Goal: Navigation & Orientation: Find specific page/section

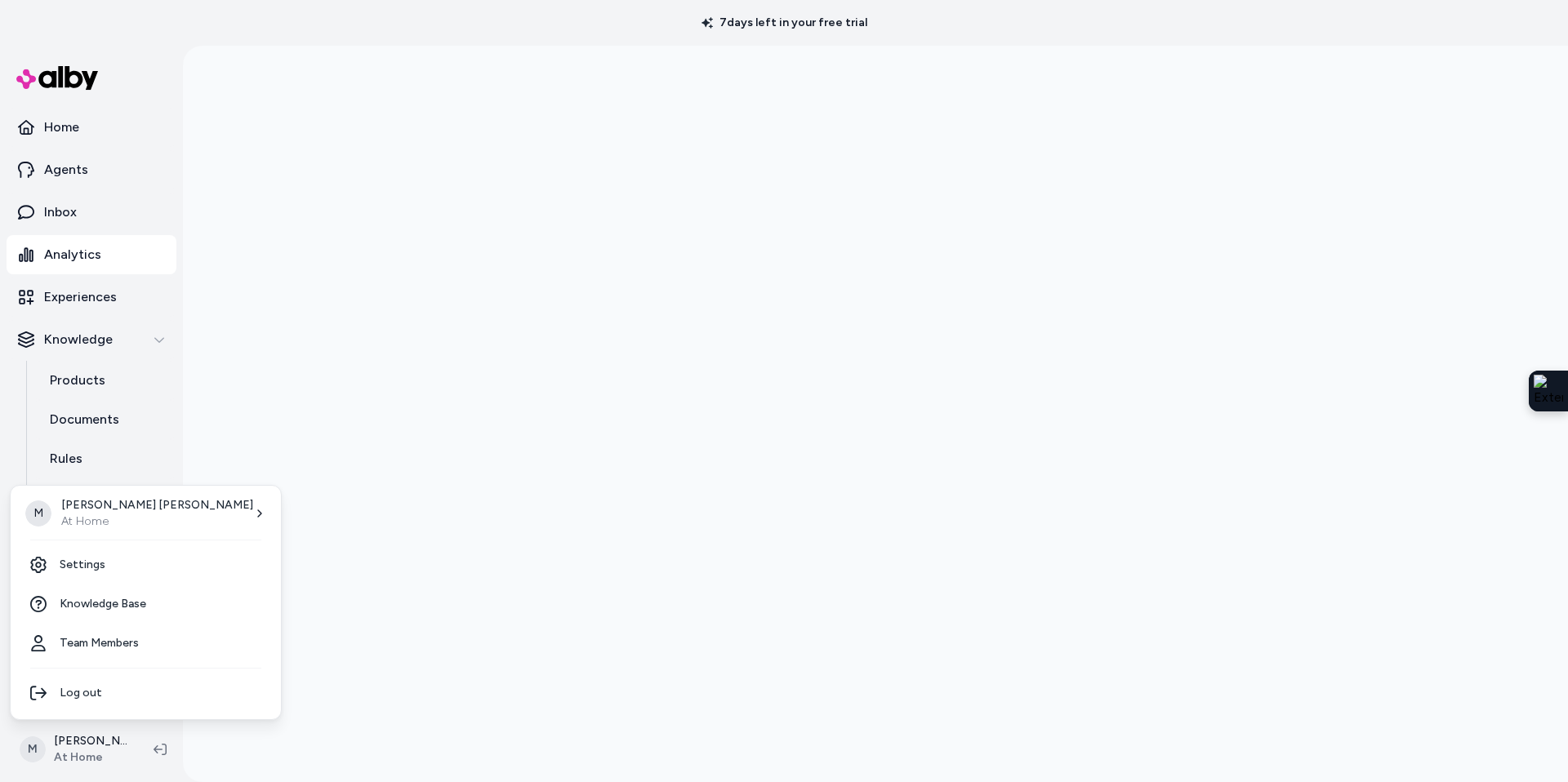
click at [80, 746] on html "7 days left in your free trial Home Agents Inbox Analytics Experiences Knowledg…" at bounding box center [784, 391] width 1568 height 782
click at [91, 497] on p "Megan Beecham" at bounding box center [157, 505] width 192 height 16
click at [156, 503] on div "M Megan Beecham At Home" at bounding box center [145, 513] width 258 height 43
click at [253, 518] on icon at bounding box center [259, 513] width 13 height 13
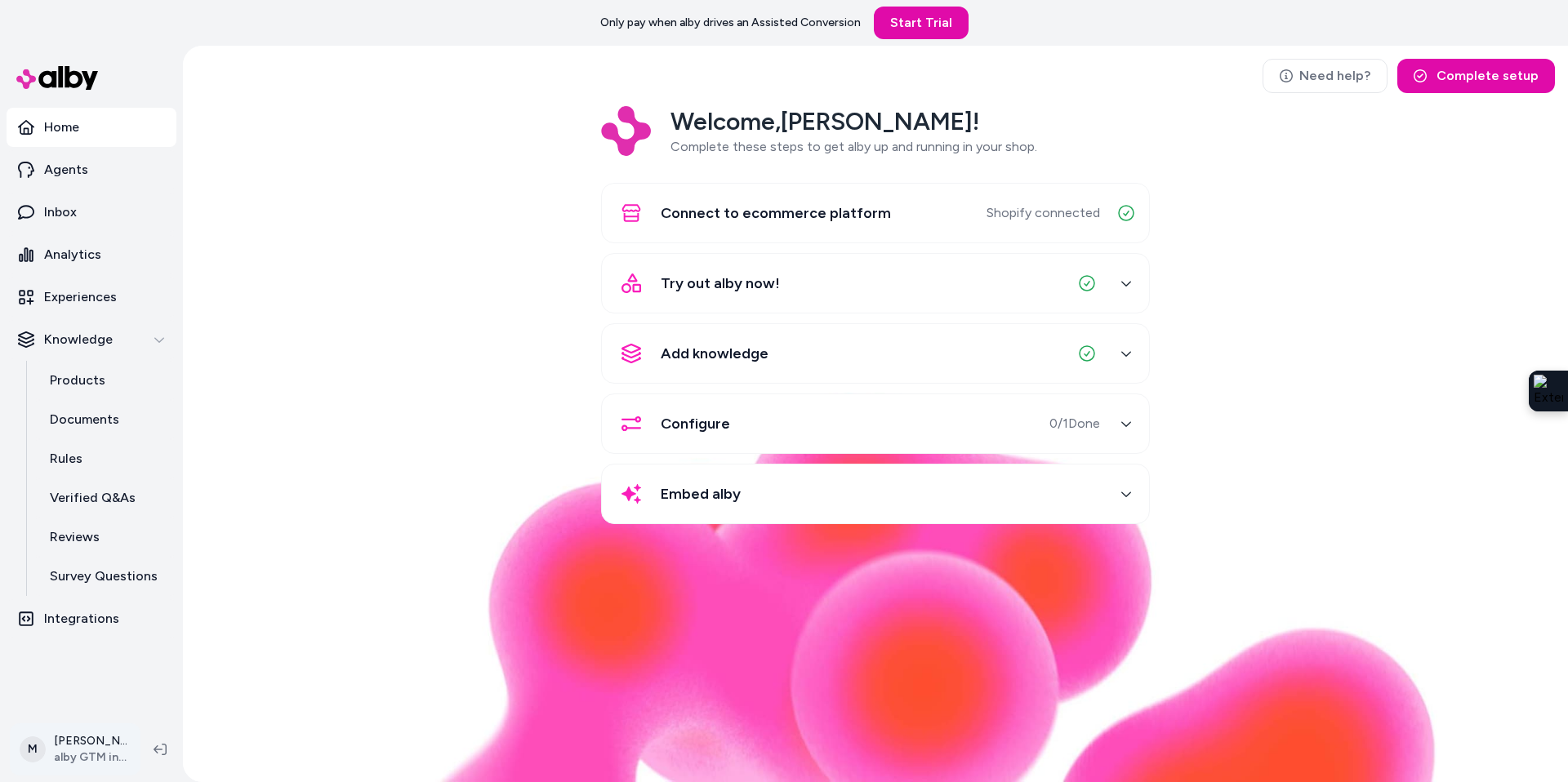
click at [92, 743] on html "Only pay when alby drives an Assisted Conversion Start Trial Home Agents Inbox …" at bounding box center [784, 391] width 1568 height 782
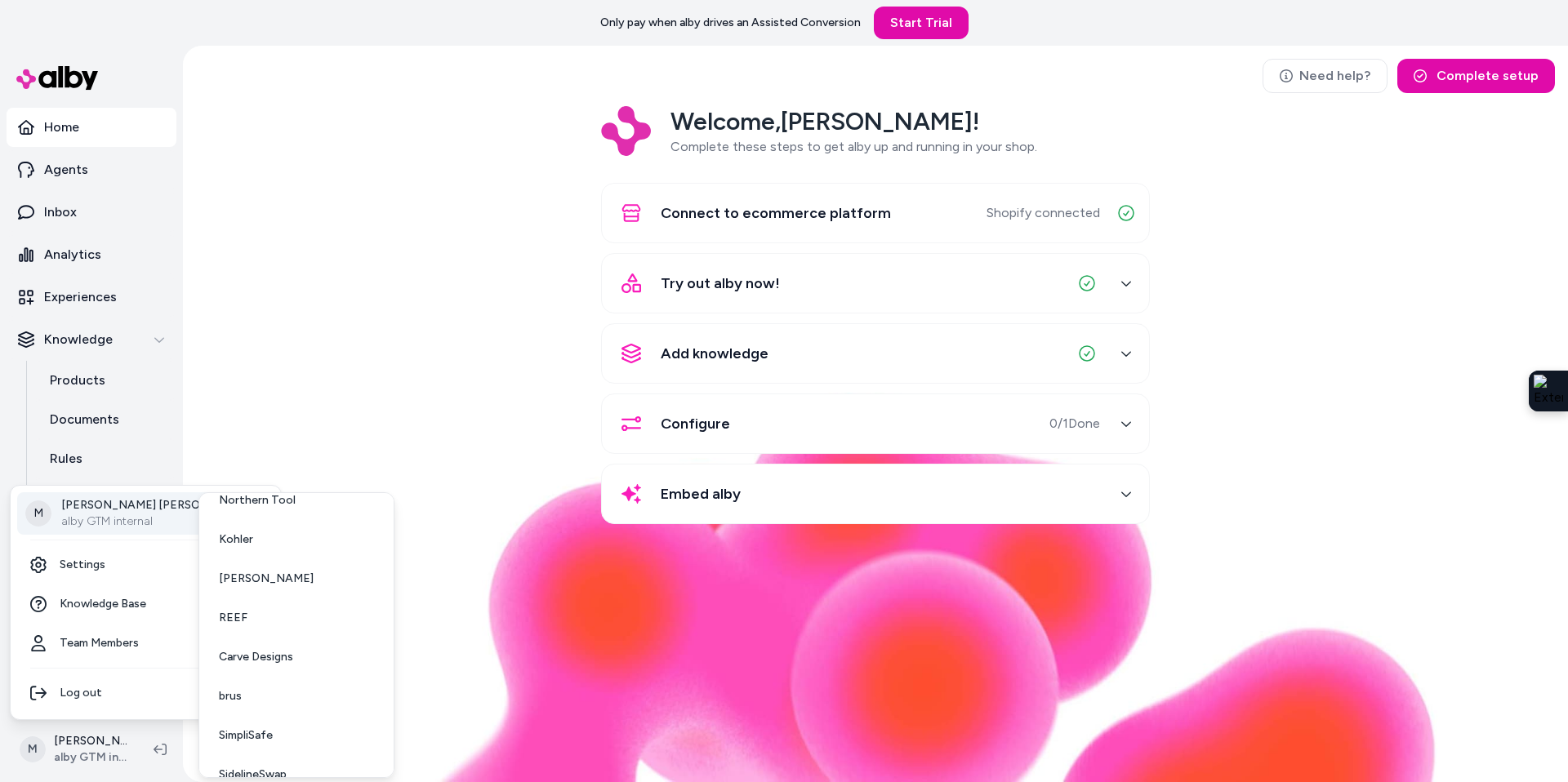
scroll to position [239, 0]
click at [273, 562] on span "[PERSON_NAME]" at bounding box center [266, 555] width 95 height 16
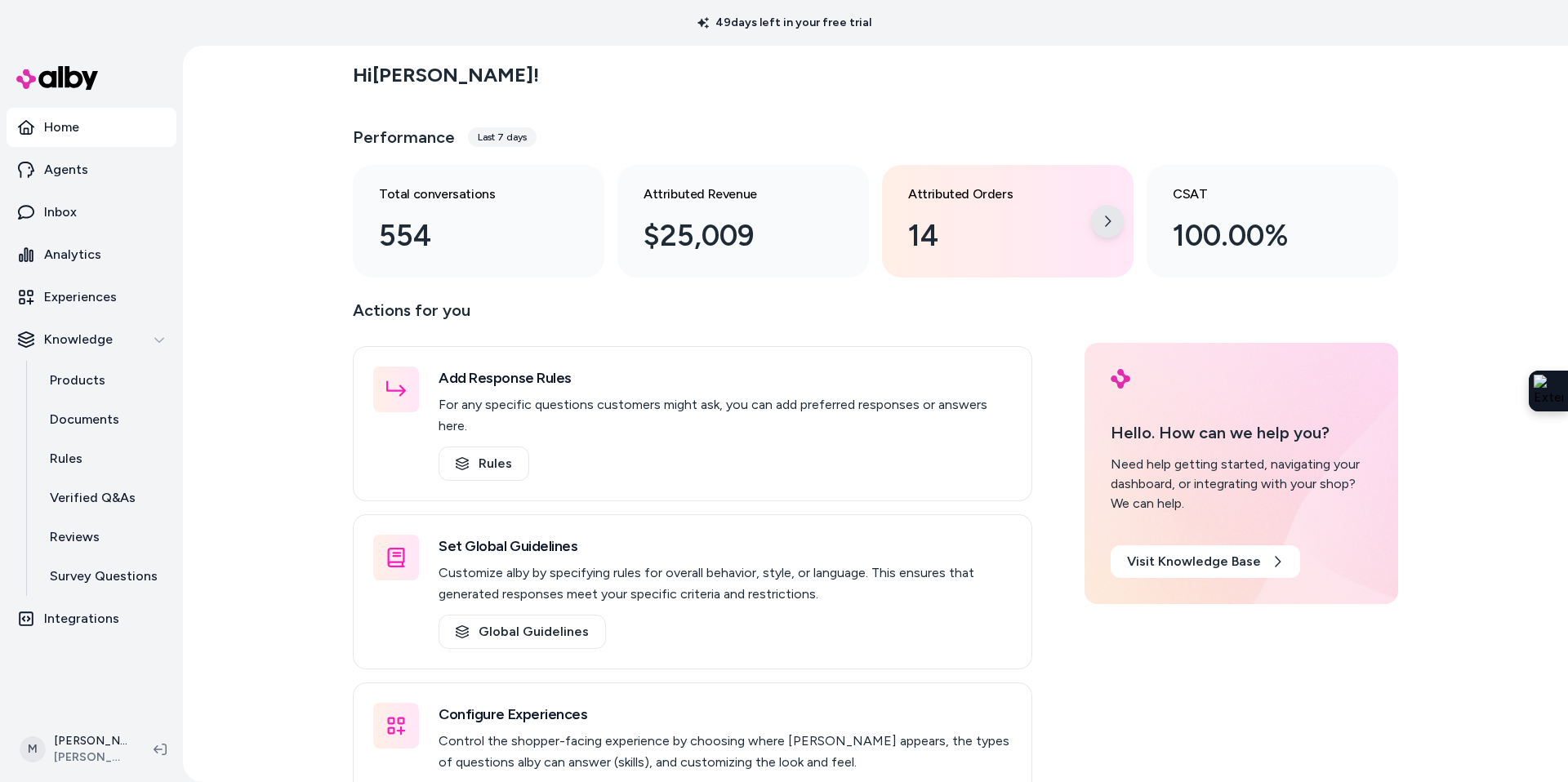
click at [1110, 224] on div at bounding box center [1106, 221] width 33 height 33
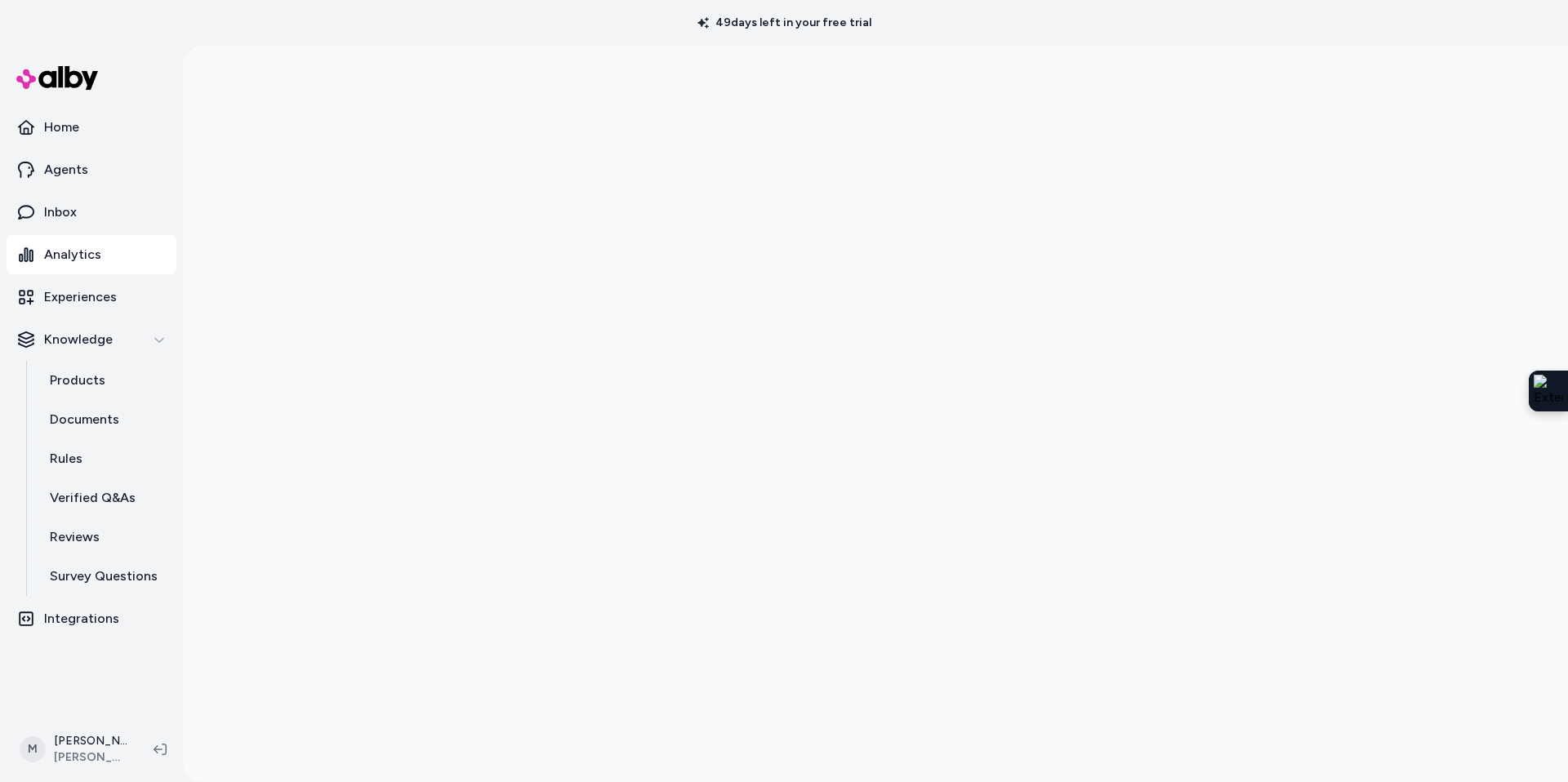
scroll to position [46, 0]
click at [49, 242] on link "Analytics" at bounding box center [92, 254] width 170 height 39
click at [68, 116] on link "Home" at bounding box center [92, 126] width 170 height 39
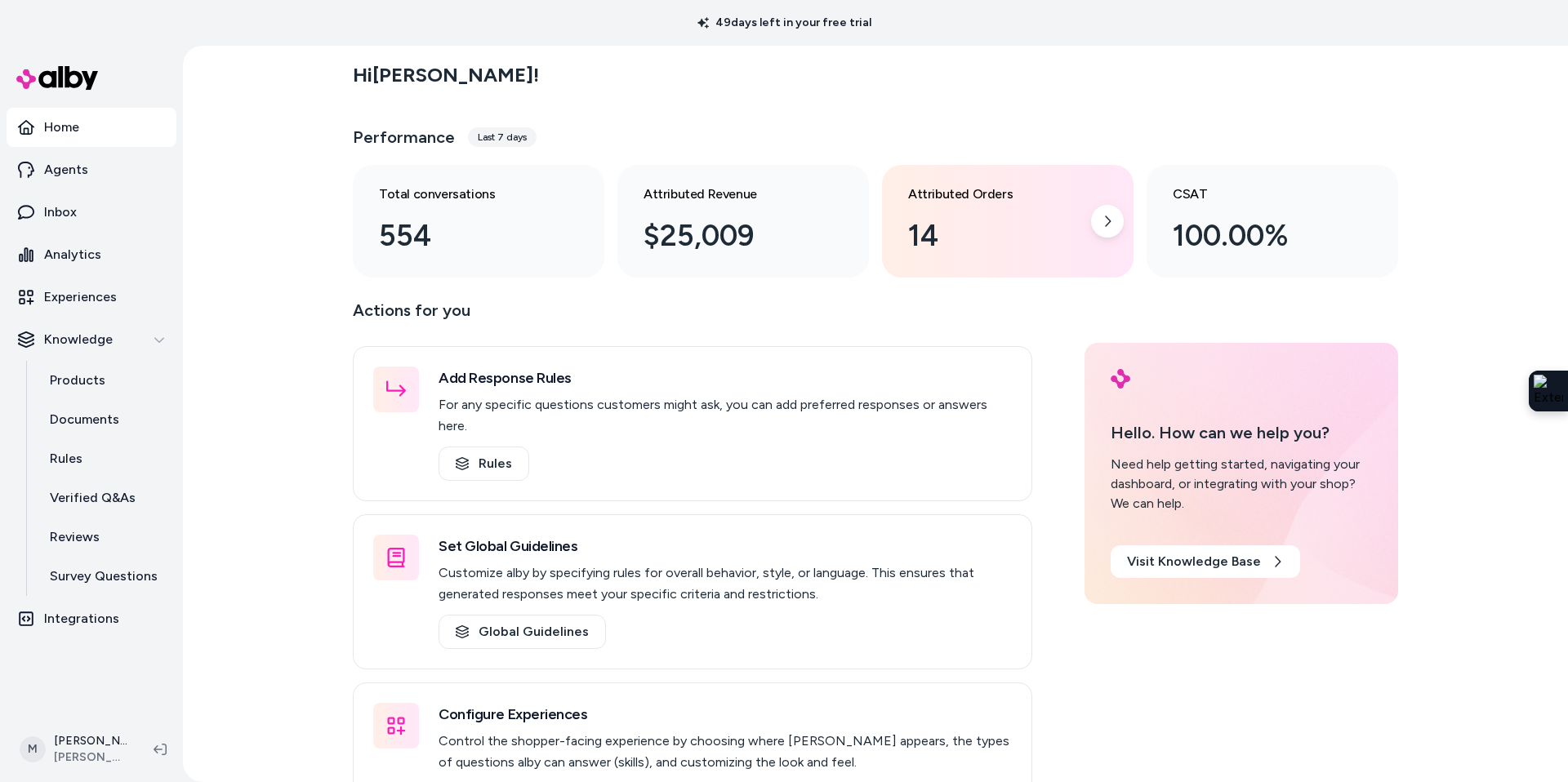
click at [984, 236] on div "14" at bounding box center [995, 236] width 173 height 44
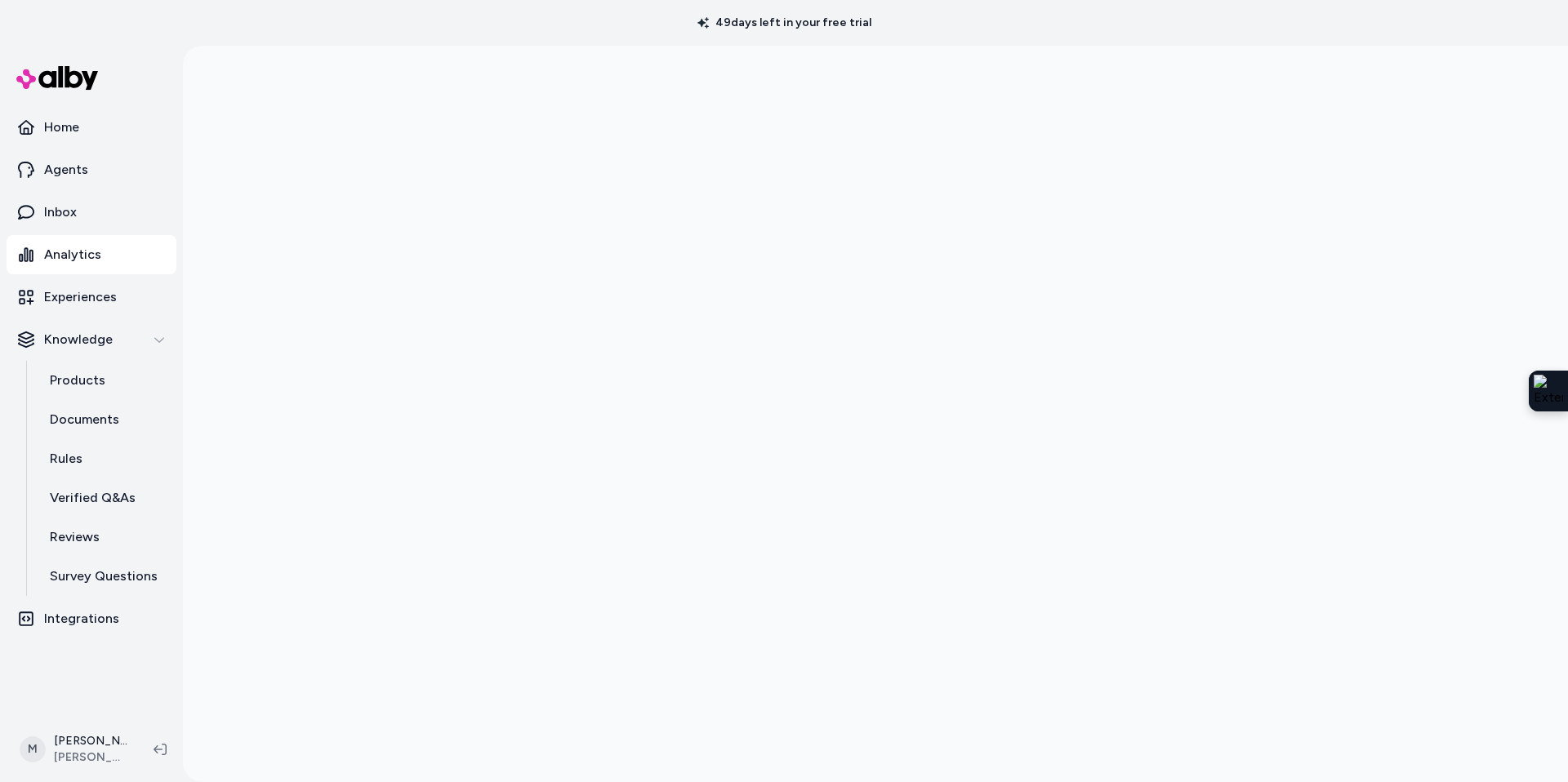
click at [67, 263] on p "Analytics" at bounding box center [72, 255] width 57 height 20
click at [35, 247] on link "Analytics" at bounding box center [92, 254] width 170 height 39
click at [40, 111] on link "Home" at bounding box center [92, 126] width 170 height 39
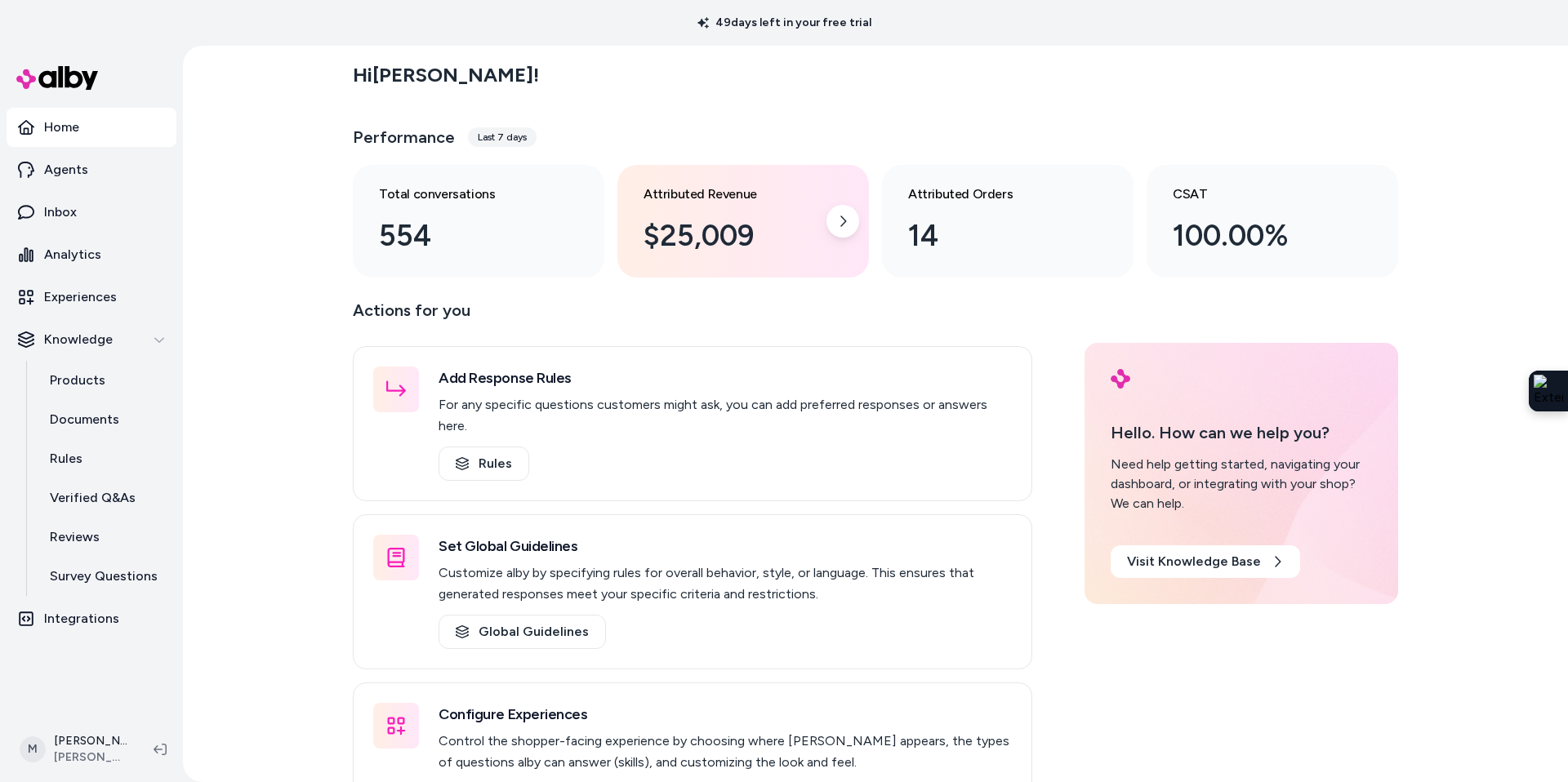
click at [716, 248] on div "$25,009" at bounding box center [730, 236] width 173 height 44
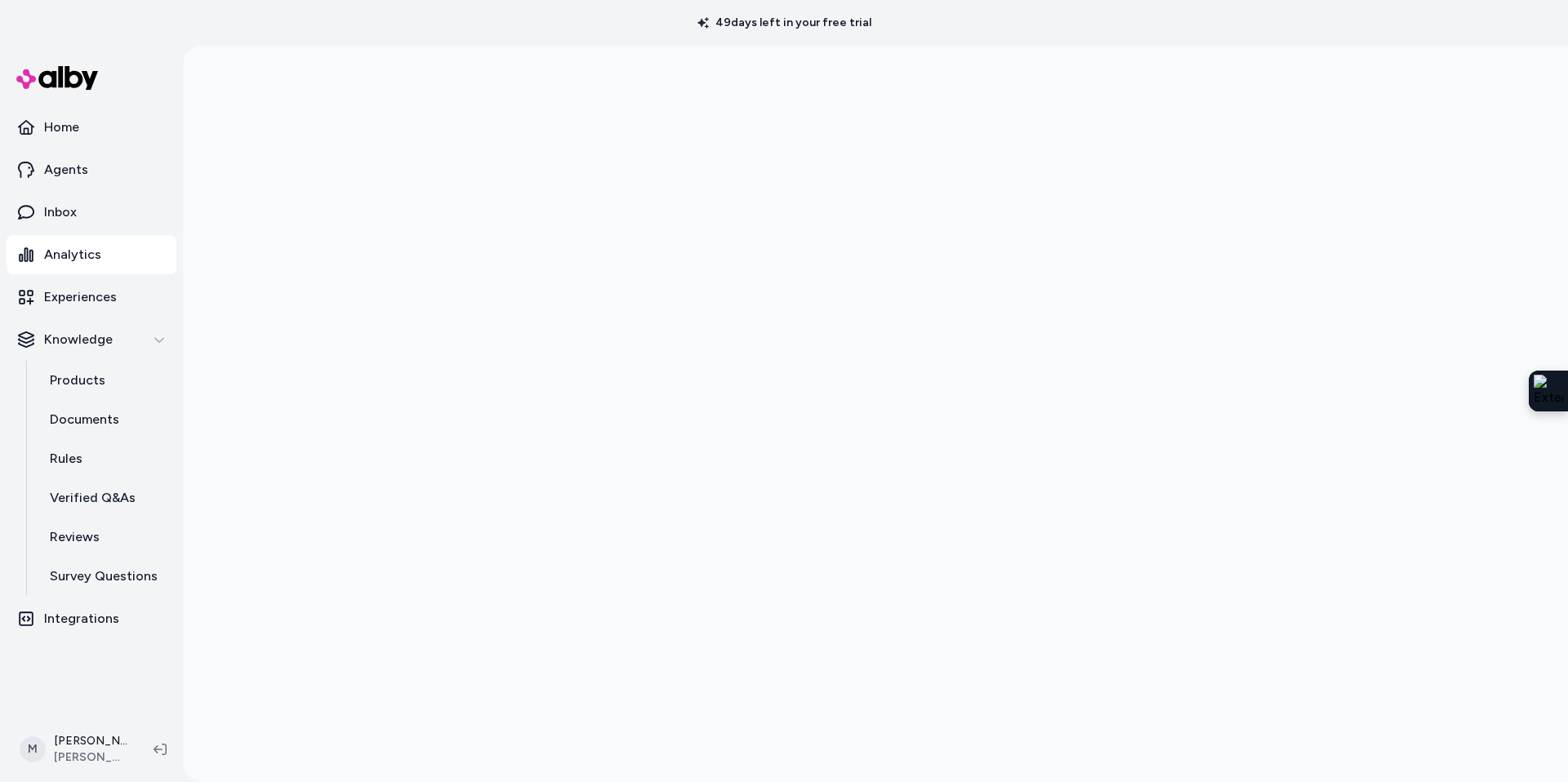
click at [63, 271] on link "Analytics" at bounding box center [92, 254] width 170 height 39
click at [66, 248] on p "Analytics" at bounding box center [72, 255] width 57 height 20
click at [78, 120] on p "Home" at bounding box center [61, 127] width 35 height 20
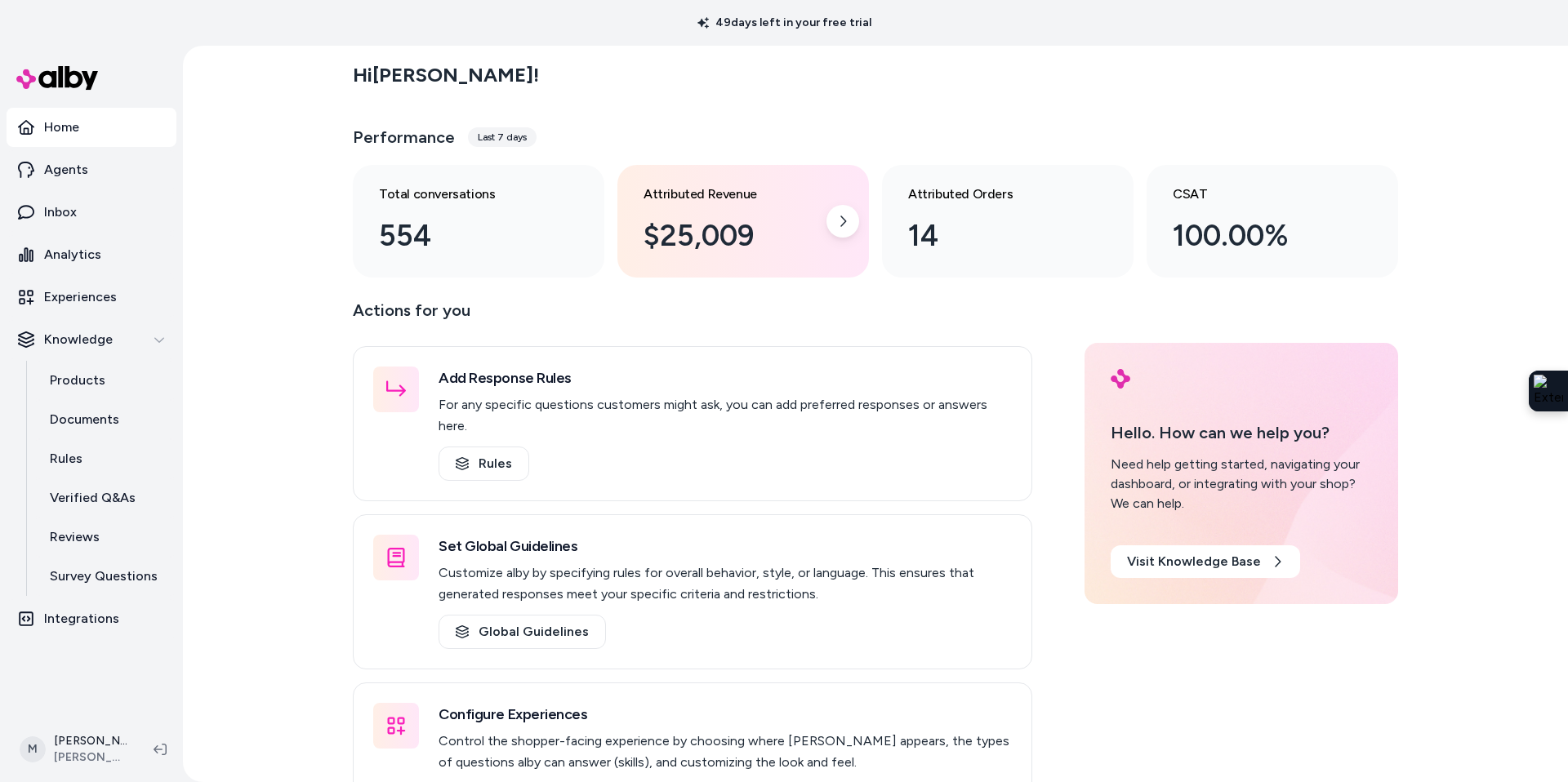
click at [822, 240] on div "Attributed Revenue $25,009" at bounding box center [742, 221] width 252 height 112
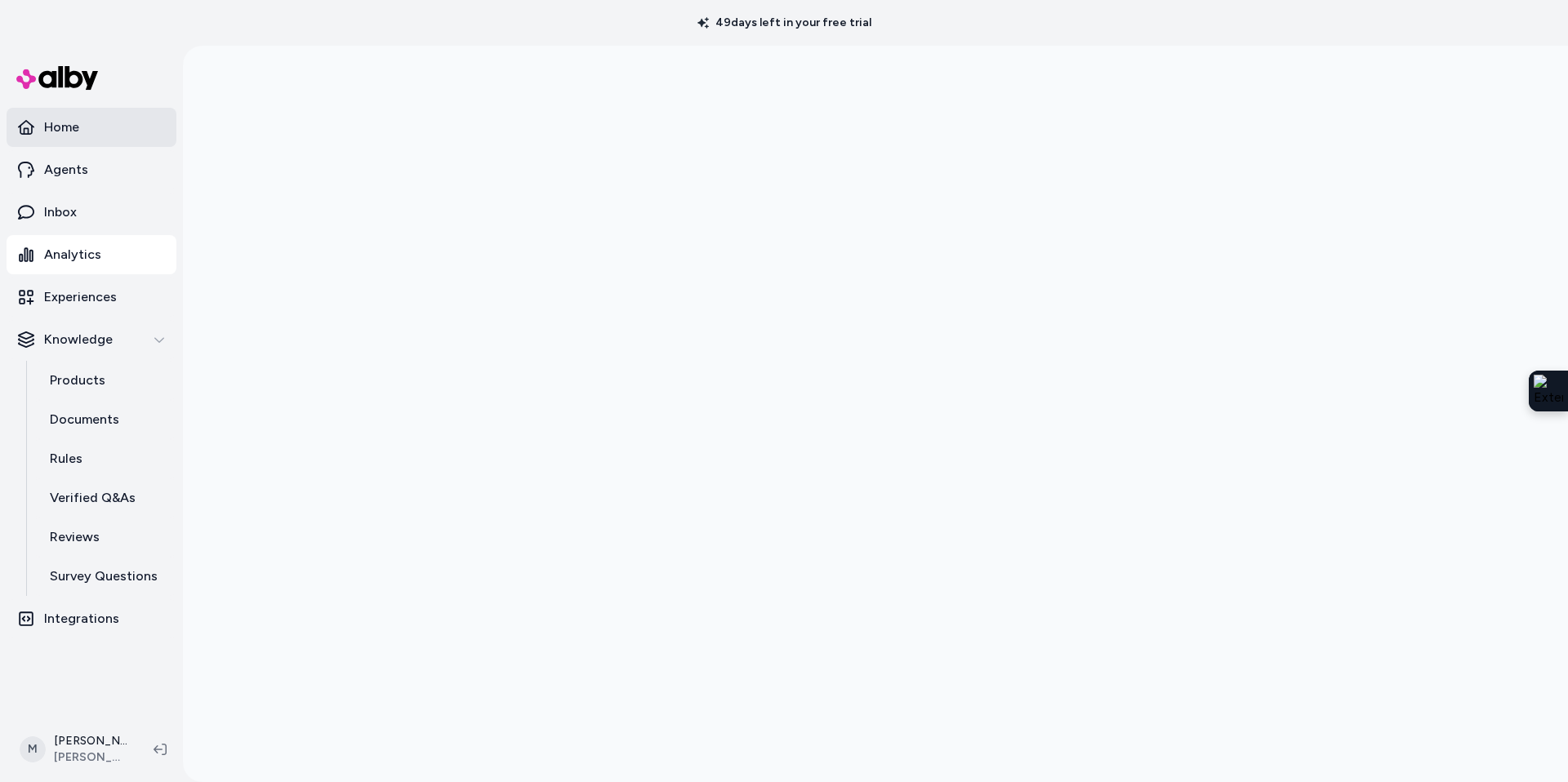
click at [89, 128] on link "Home" at bounding box center [92, 126] width 170 height 39
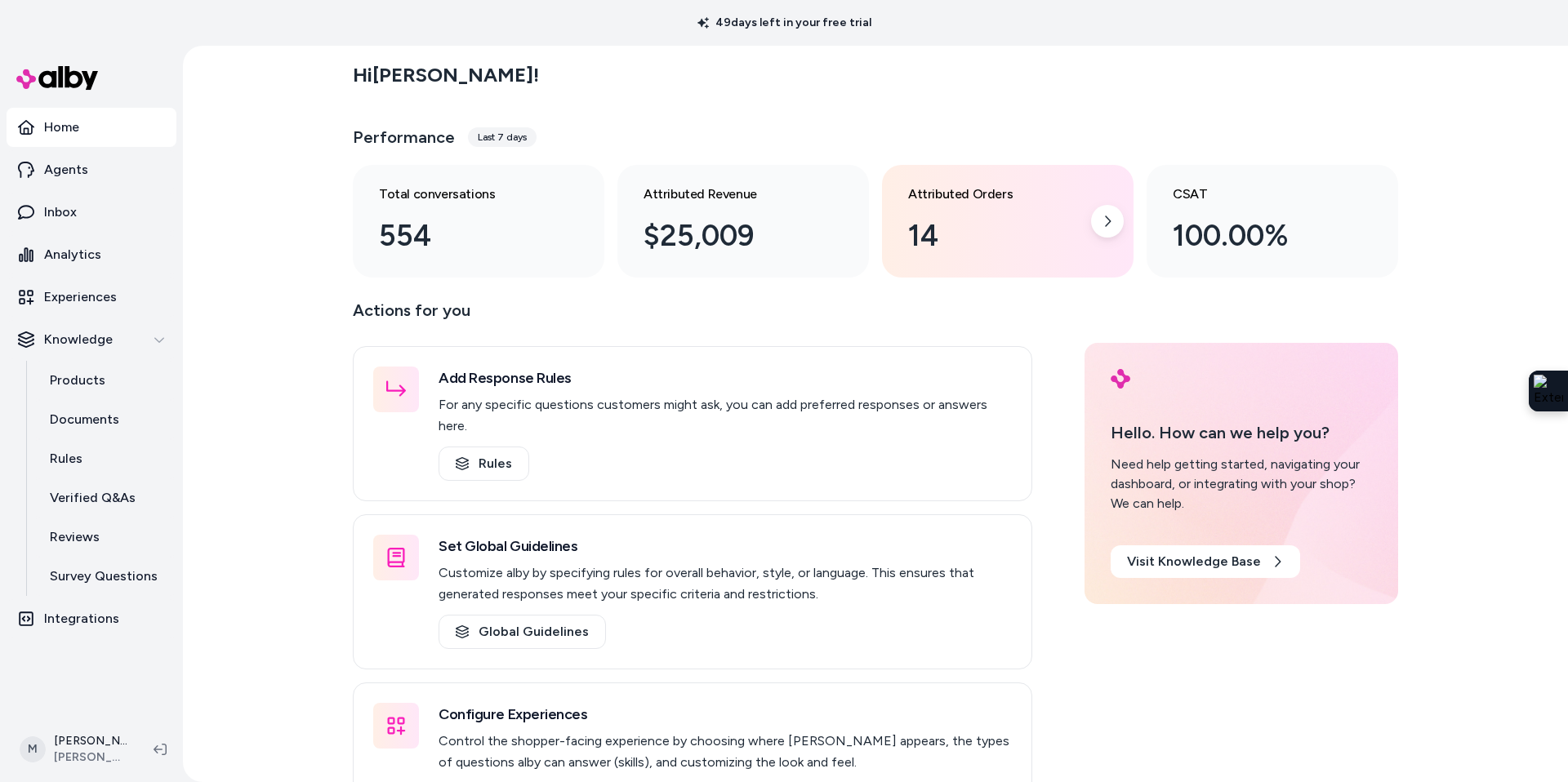
click at [950, 238] on div "14" at bounding box center [995, 236] width 173 height 44
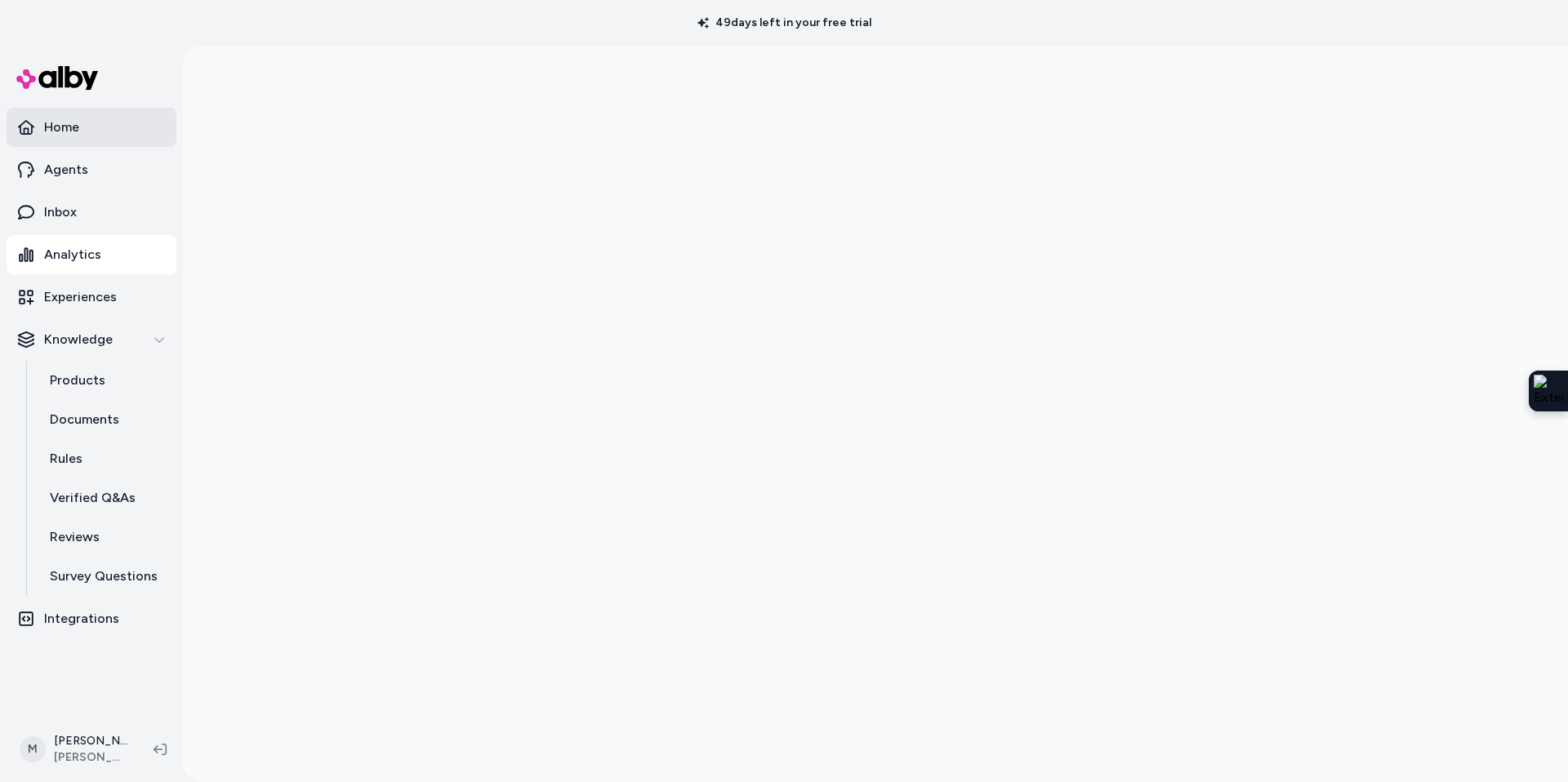
click at [64, 136] on p "Home" at bounding box center [61, 127] width 35 height 20
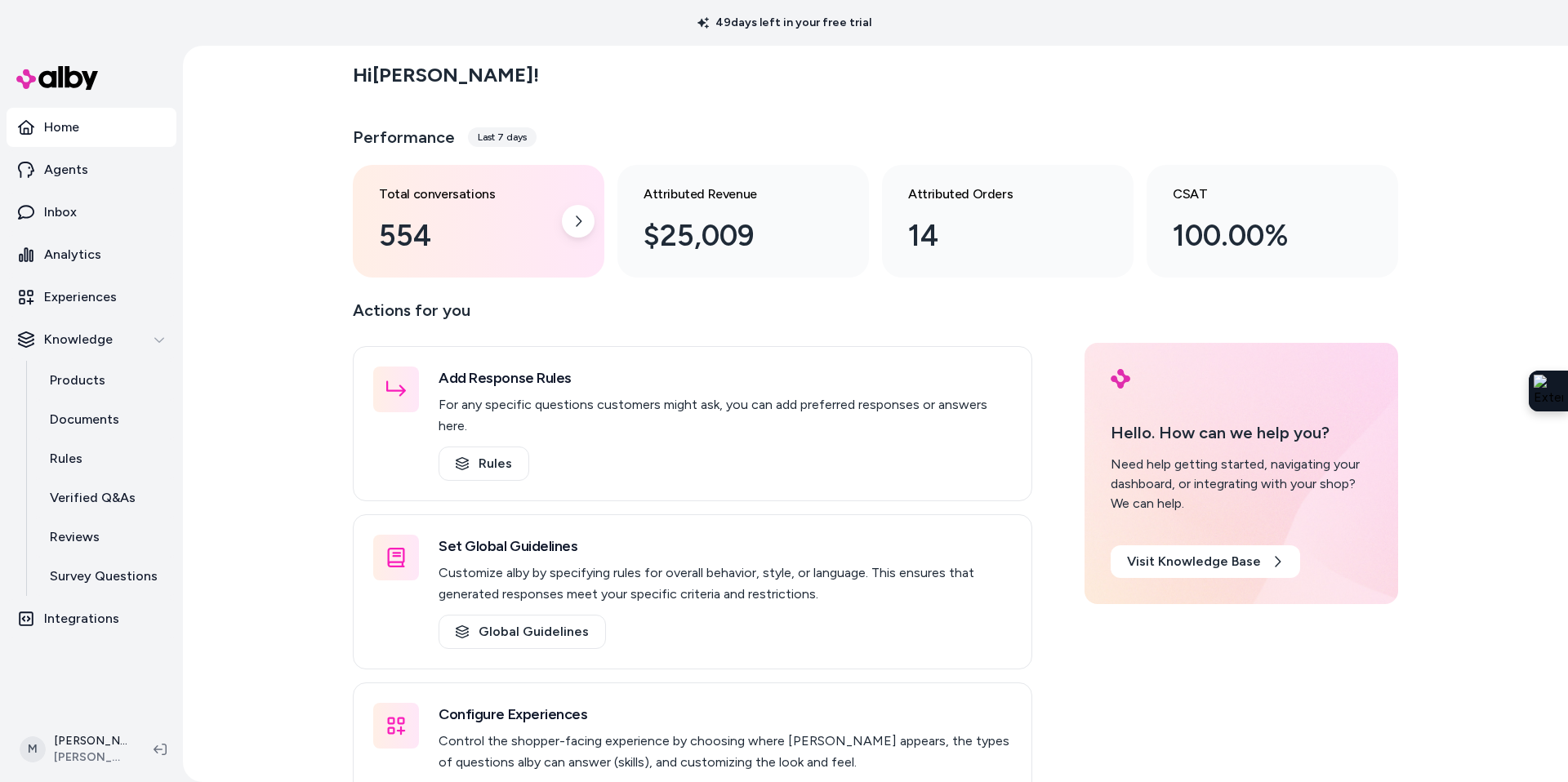
click at [481, 252] on div "554" at bounding box center [466, 236] width 173 height 44
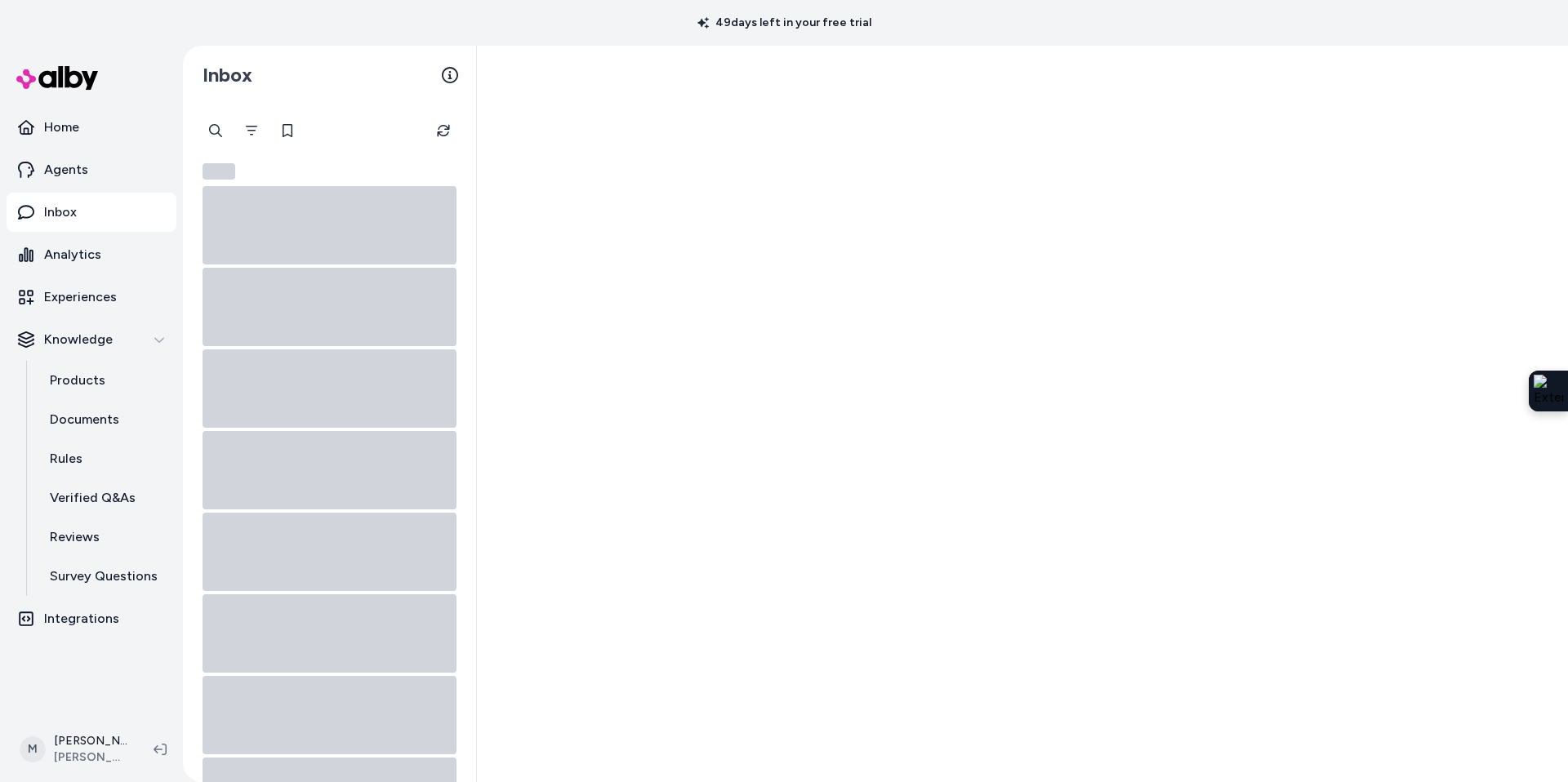
click at [556, 227] on div at bounding box center [1022, 414] width 1090 height 736
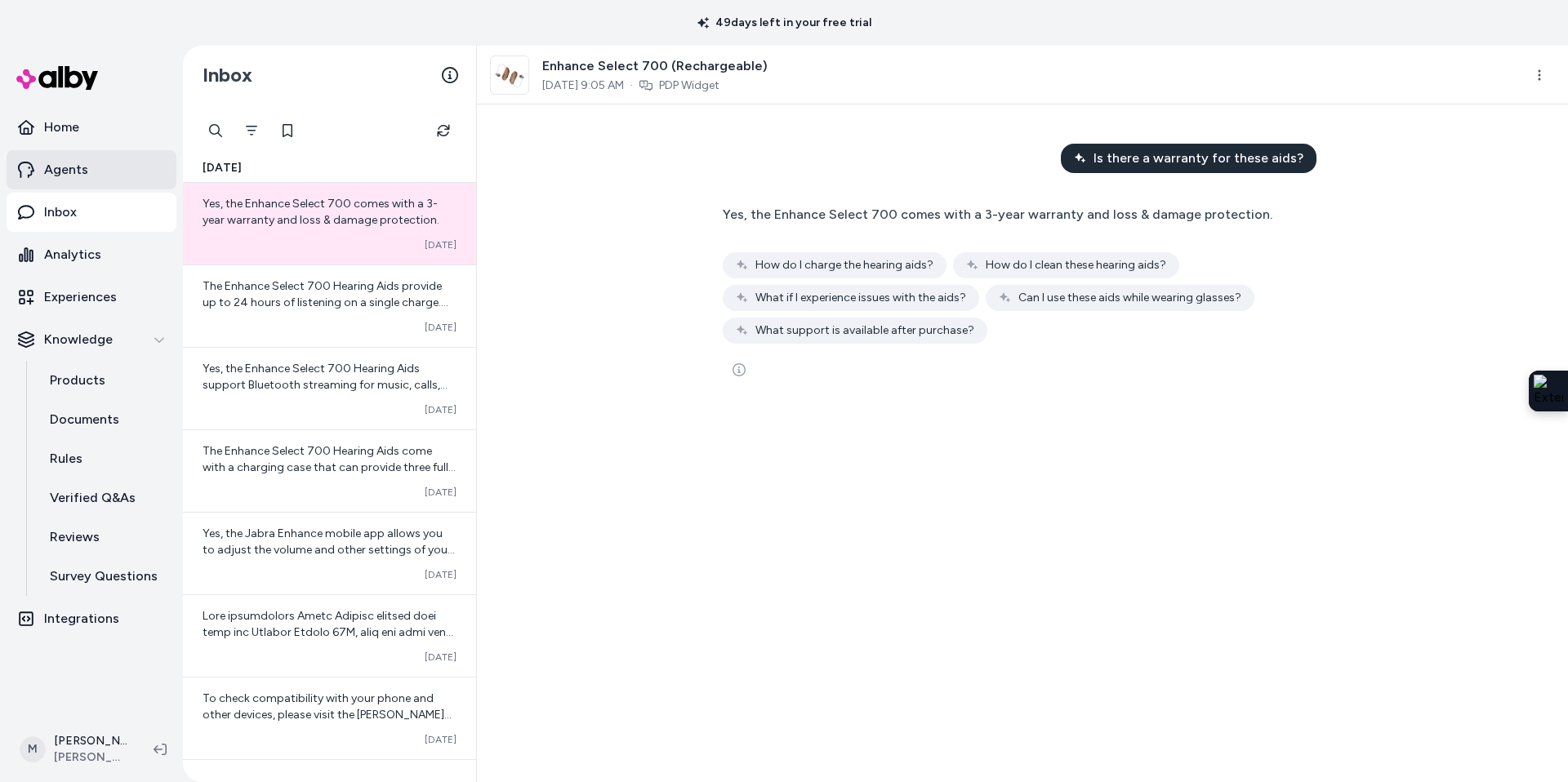
click at [60, 181] on link "Agents" at bounding box center [92, 169] width 170 height 39
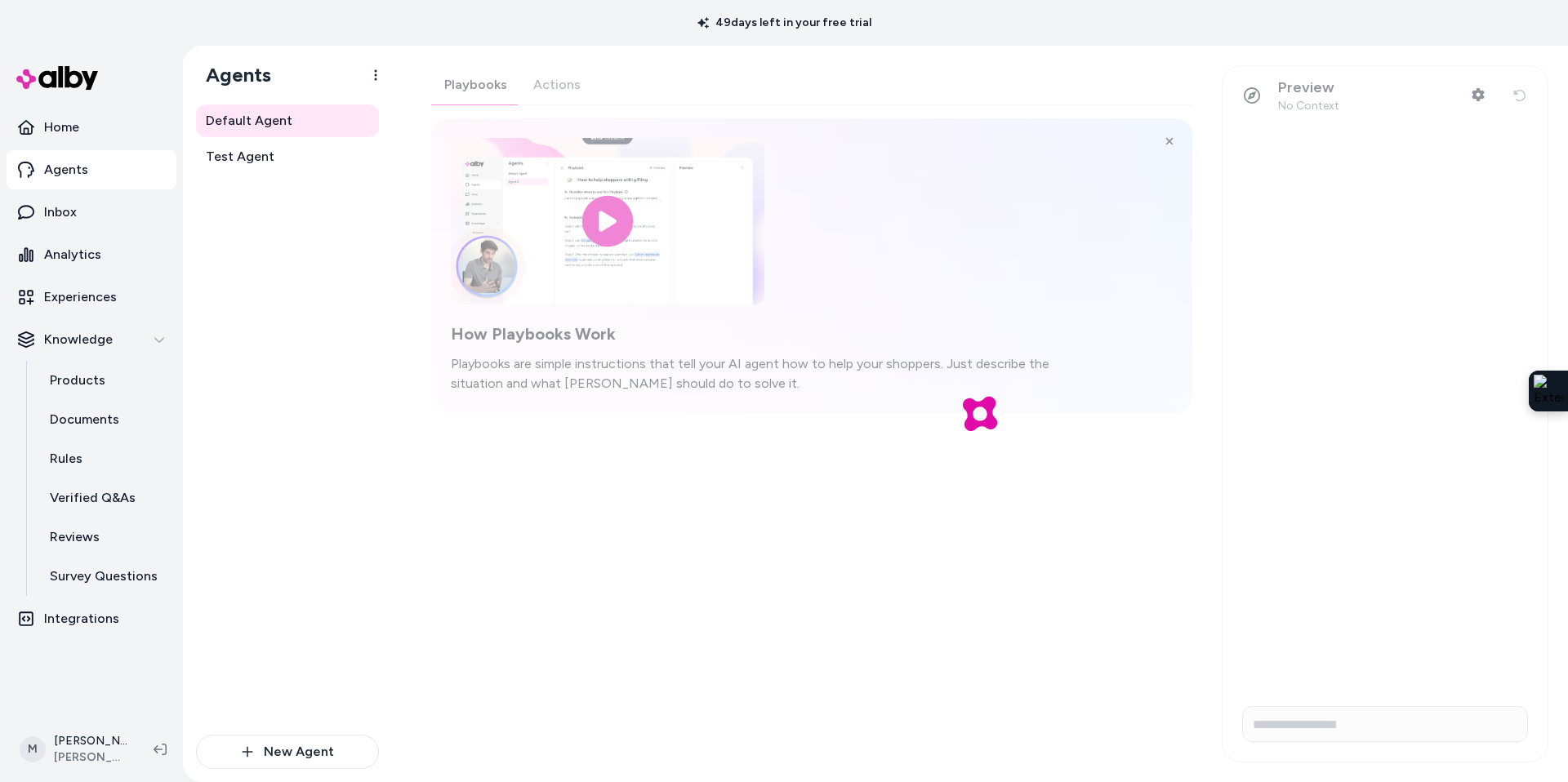
click at [65, 106] on div at bounding box center [104, 78] width 196 height 59
click at [66, 126] on p "Home" at bounding box center [61, 127] width 35 height 20
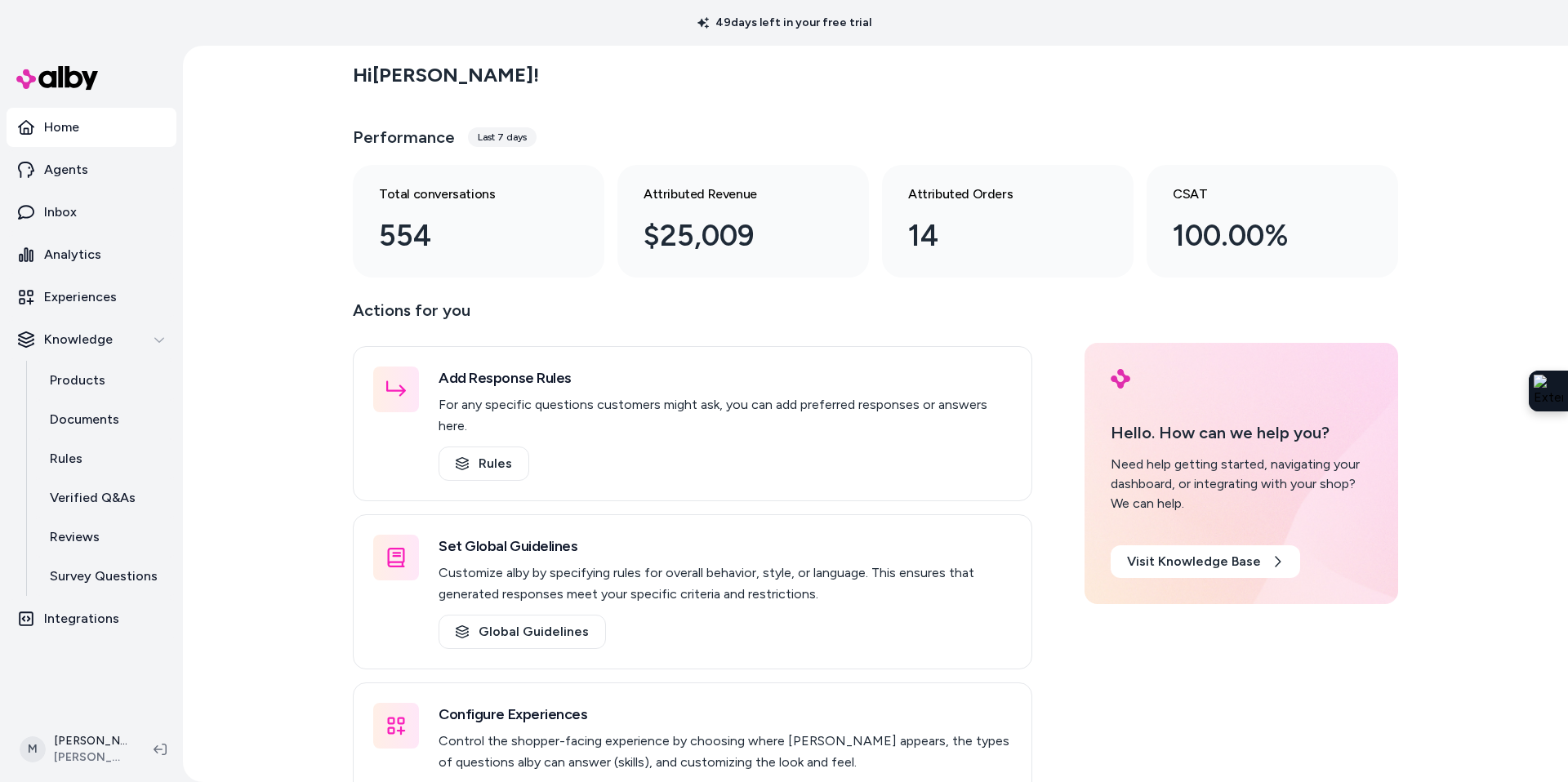
click at [742, 158] on div "Performance Last 7 days Total conversations 554 Attributed Revenue $25,009 Attr…" at bounding box center [876, 197] width 1045 height 160
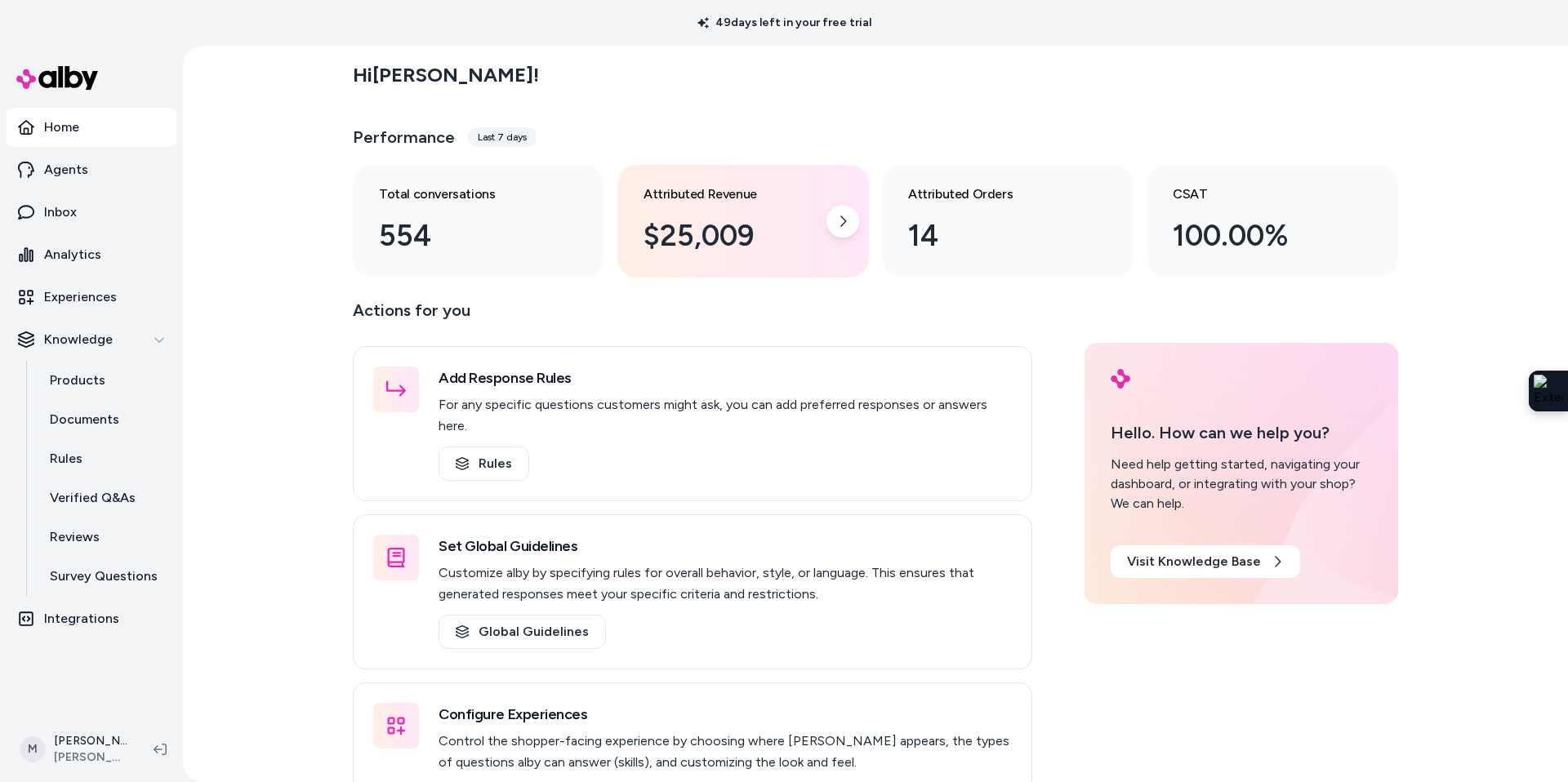
click at [739, 230] on div "$25,009" at bounding box center [730, 236] width 173 height 44
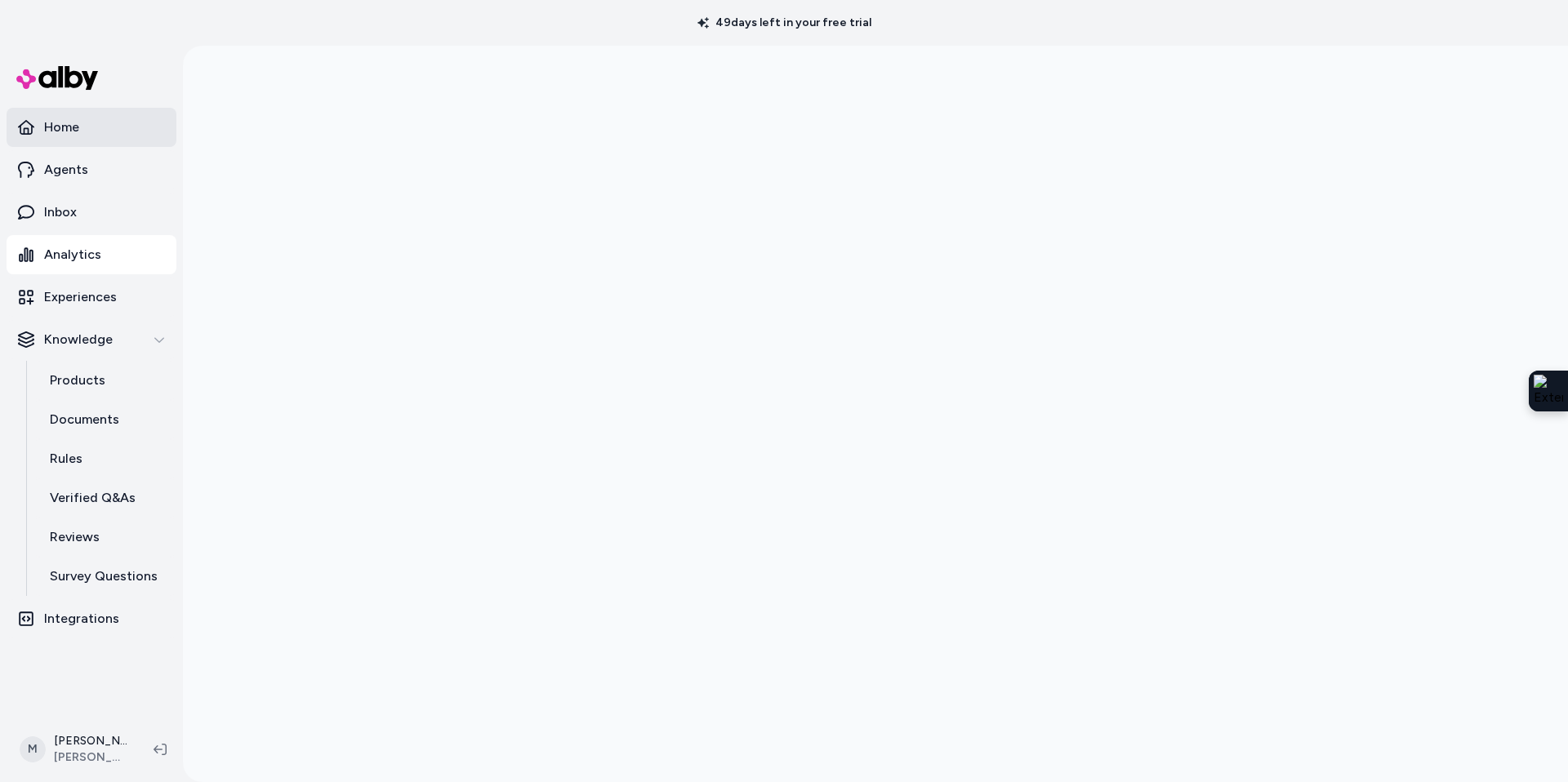
click at [80, 134] on p "Home" at bounding box center [61, 127] width 35 height 20
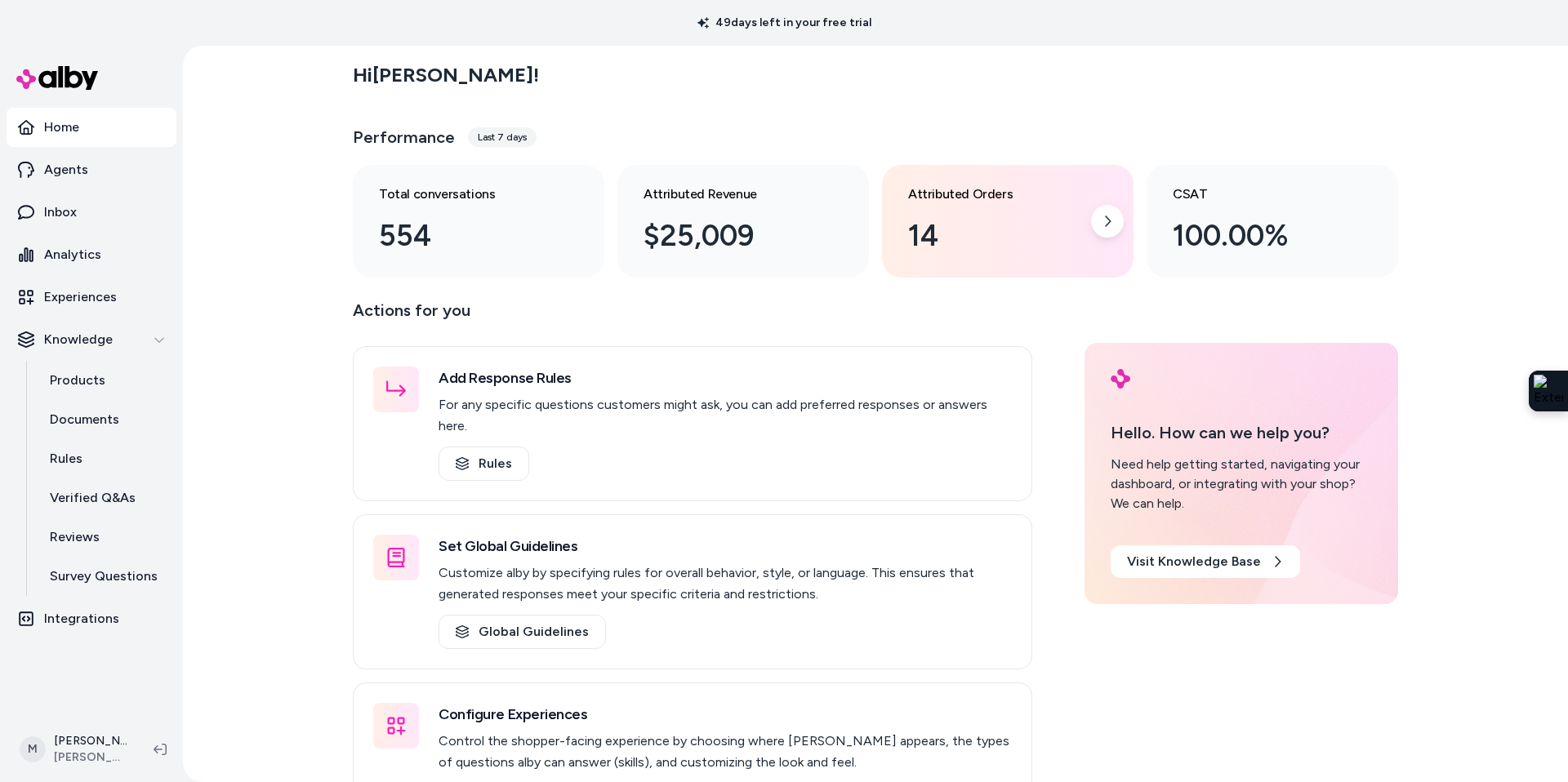
click at [913, 230] on div "14" at bounding box center [995, 236] width 173 height 44
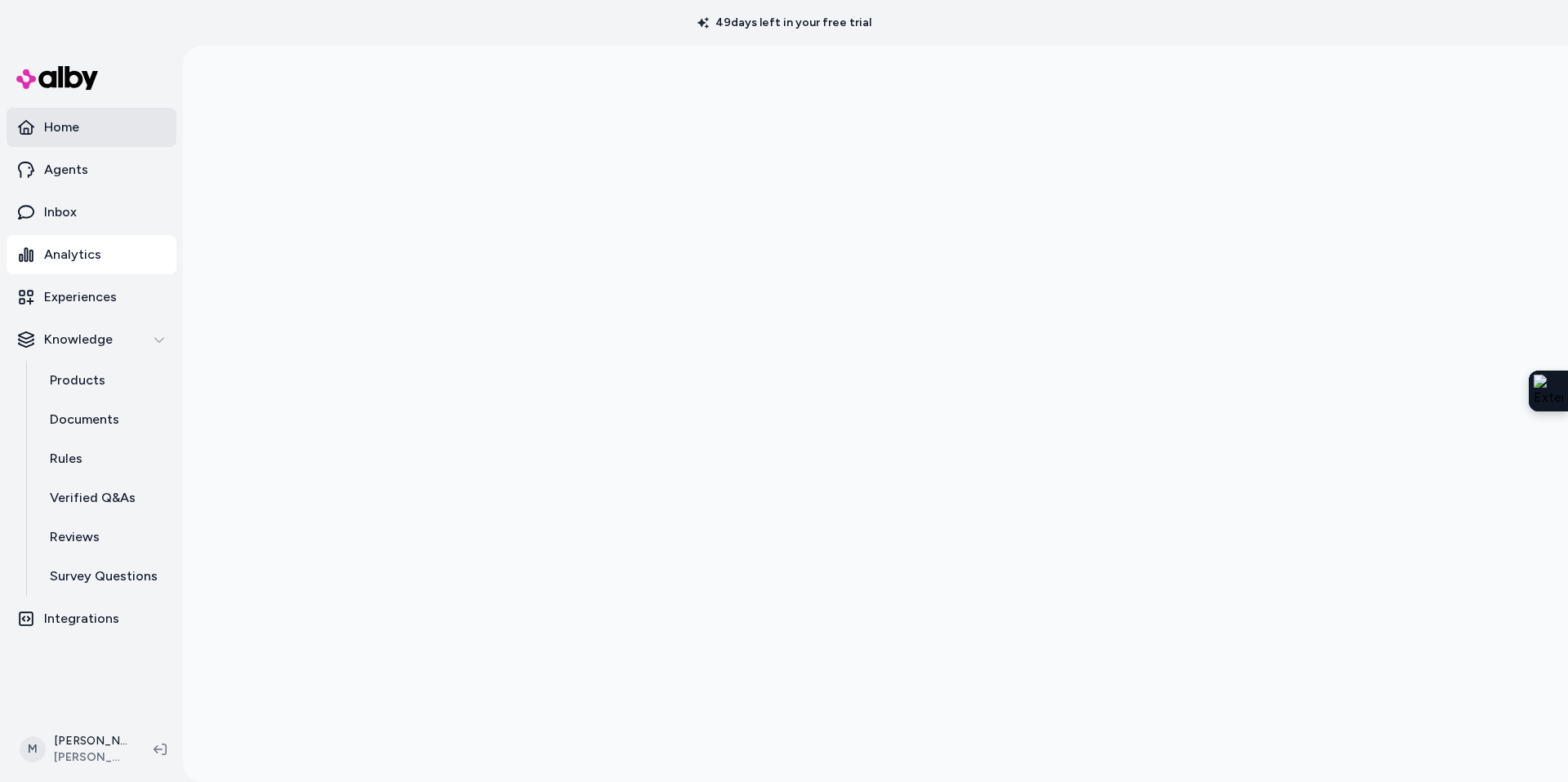
click at [80, 120] on p "Home" at bounding box center [61, 127] width 35 height 20
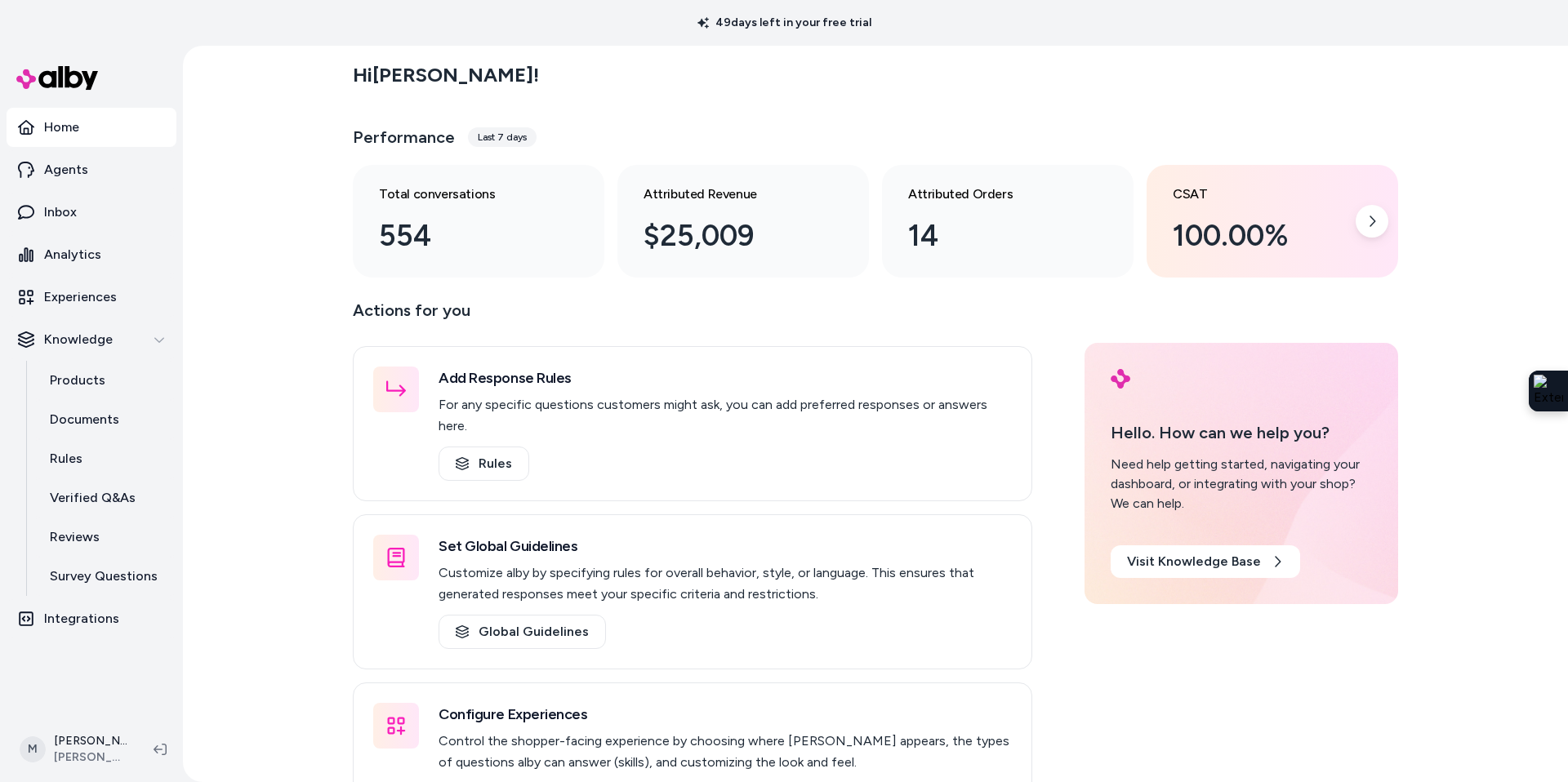
click at [1185, 232] on div "100.00%" at bounding box center [1260, 236] width 173 height 44
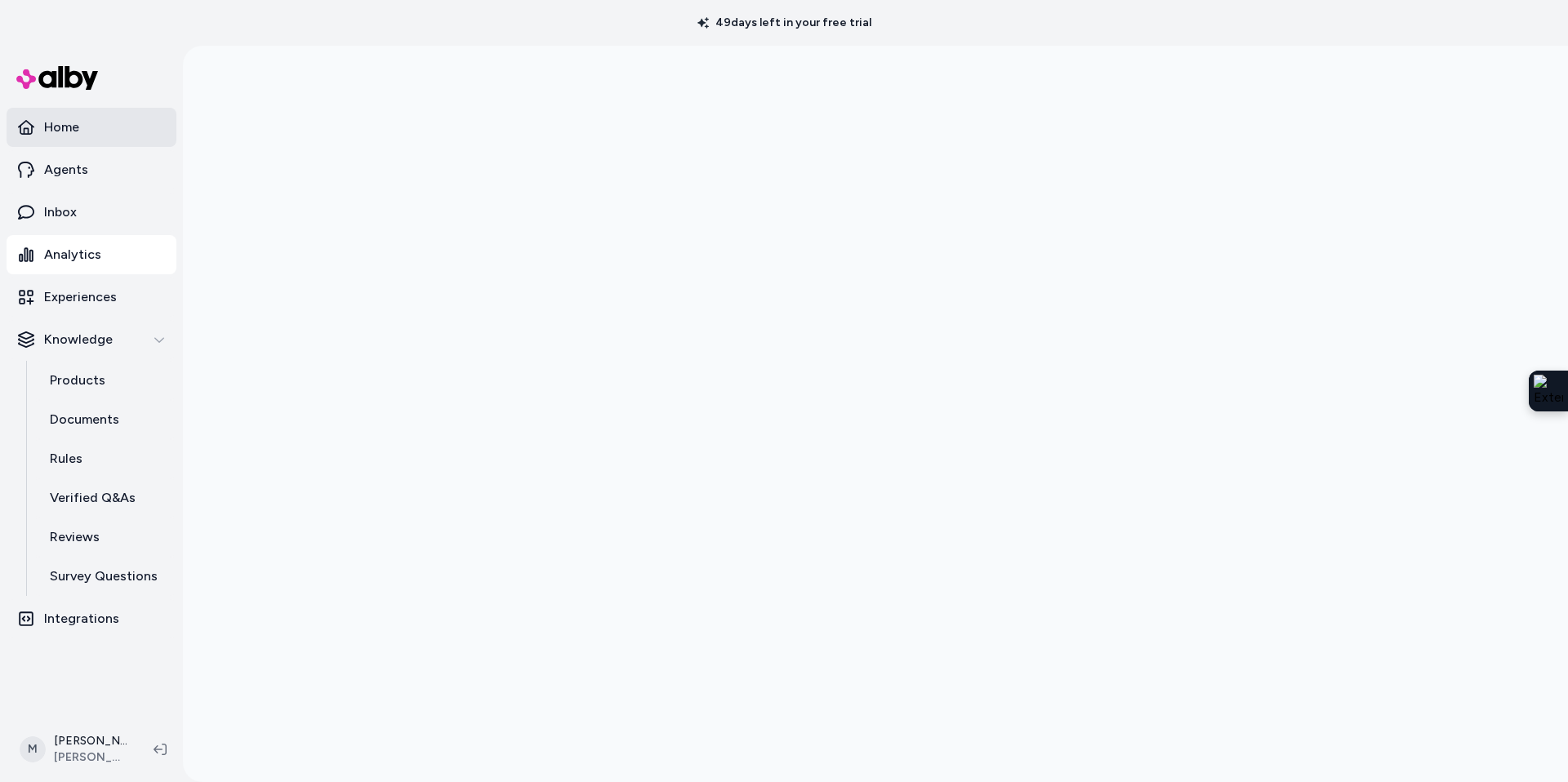
click at [53, 139] on link "Home" at bounding box center [92, 126] width 170 height 39
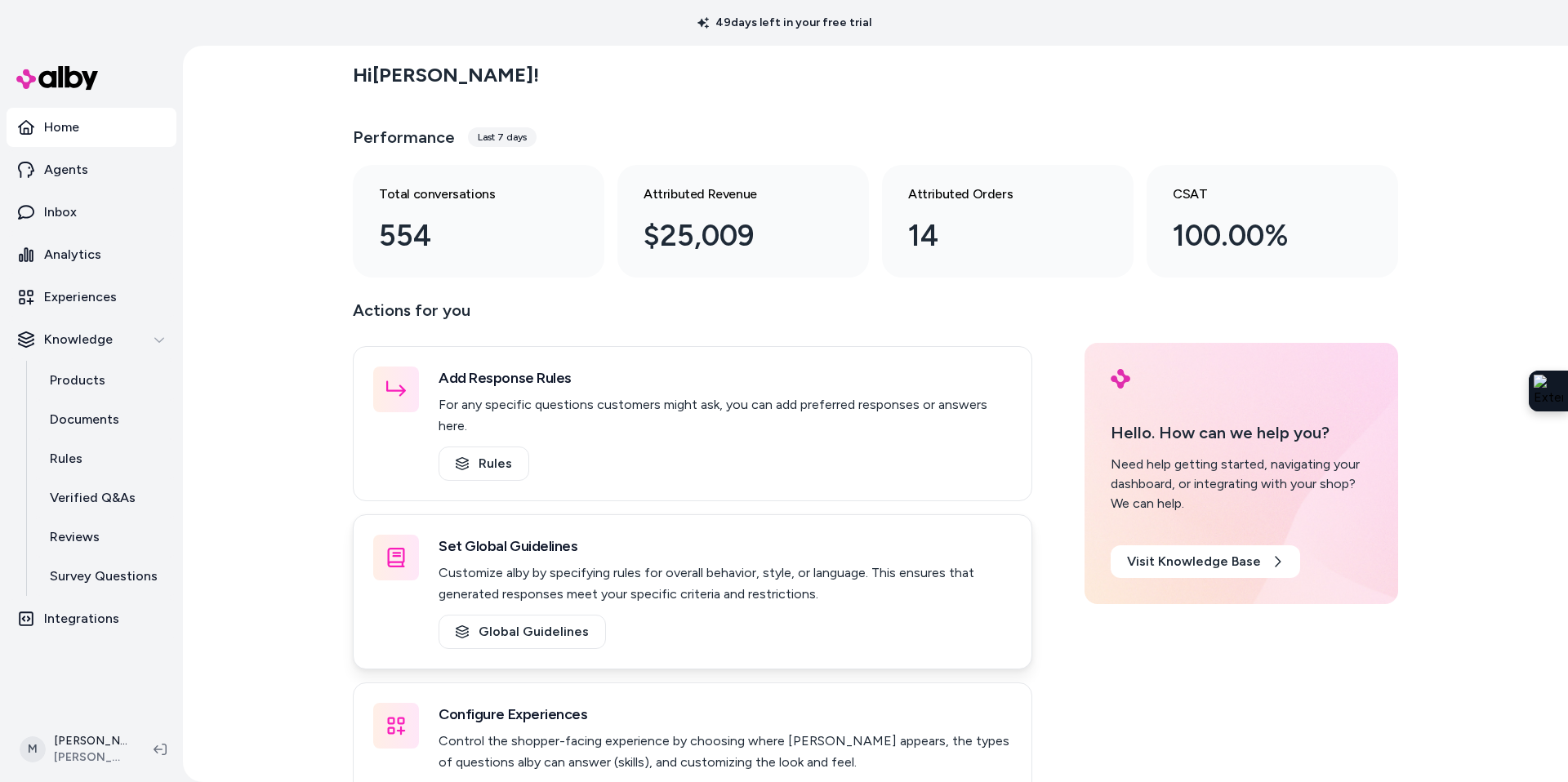
scroll to position [51, 0]
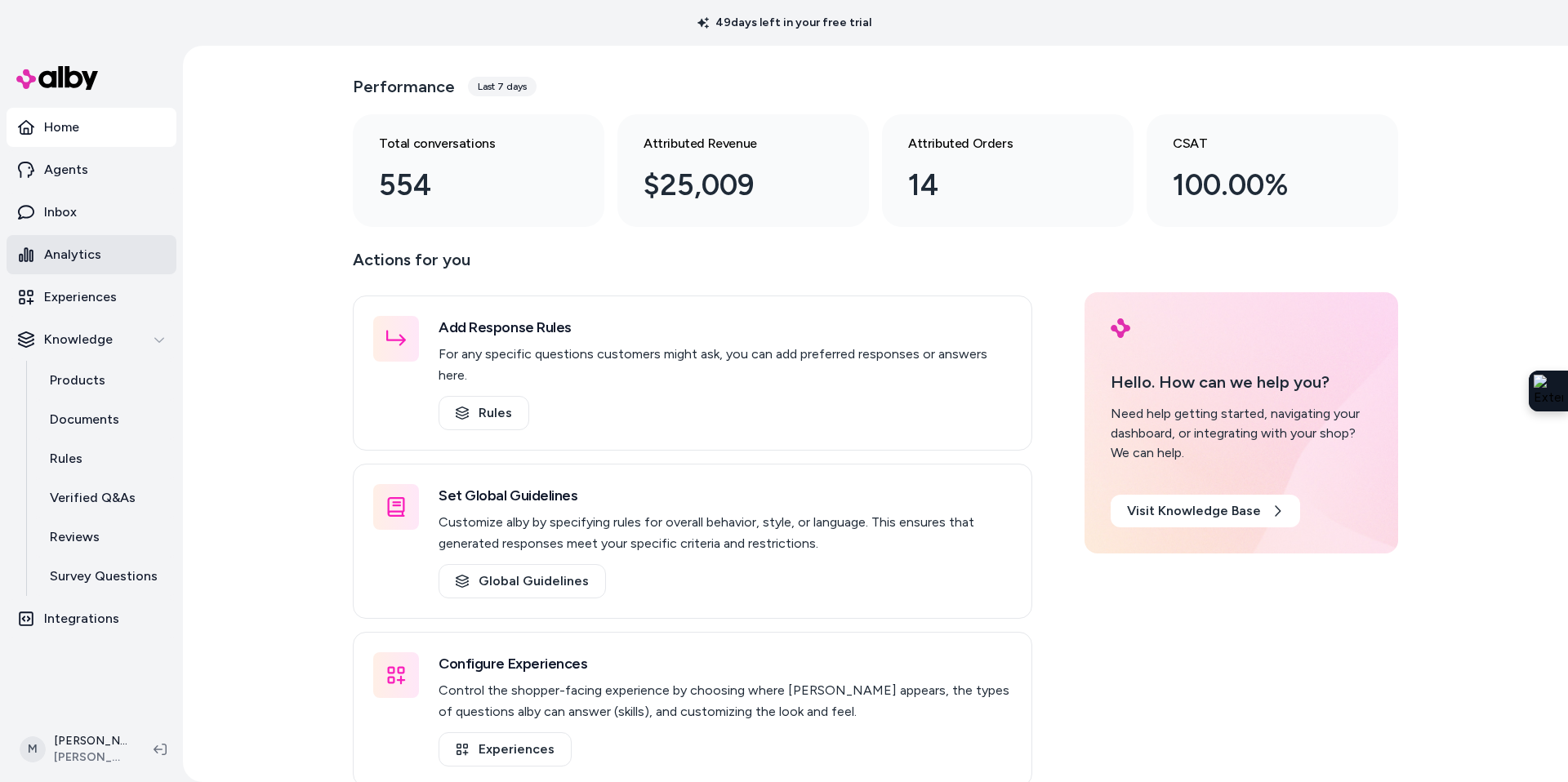
click at [67, 250] on p "Analytics" at bounding box center [72, 255] width 57 height 20
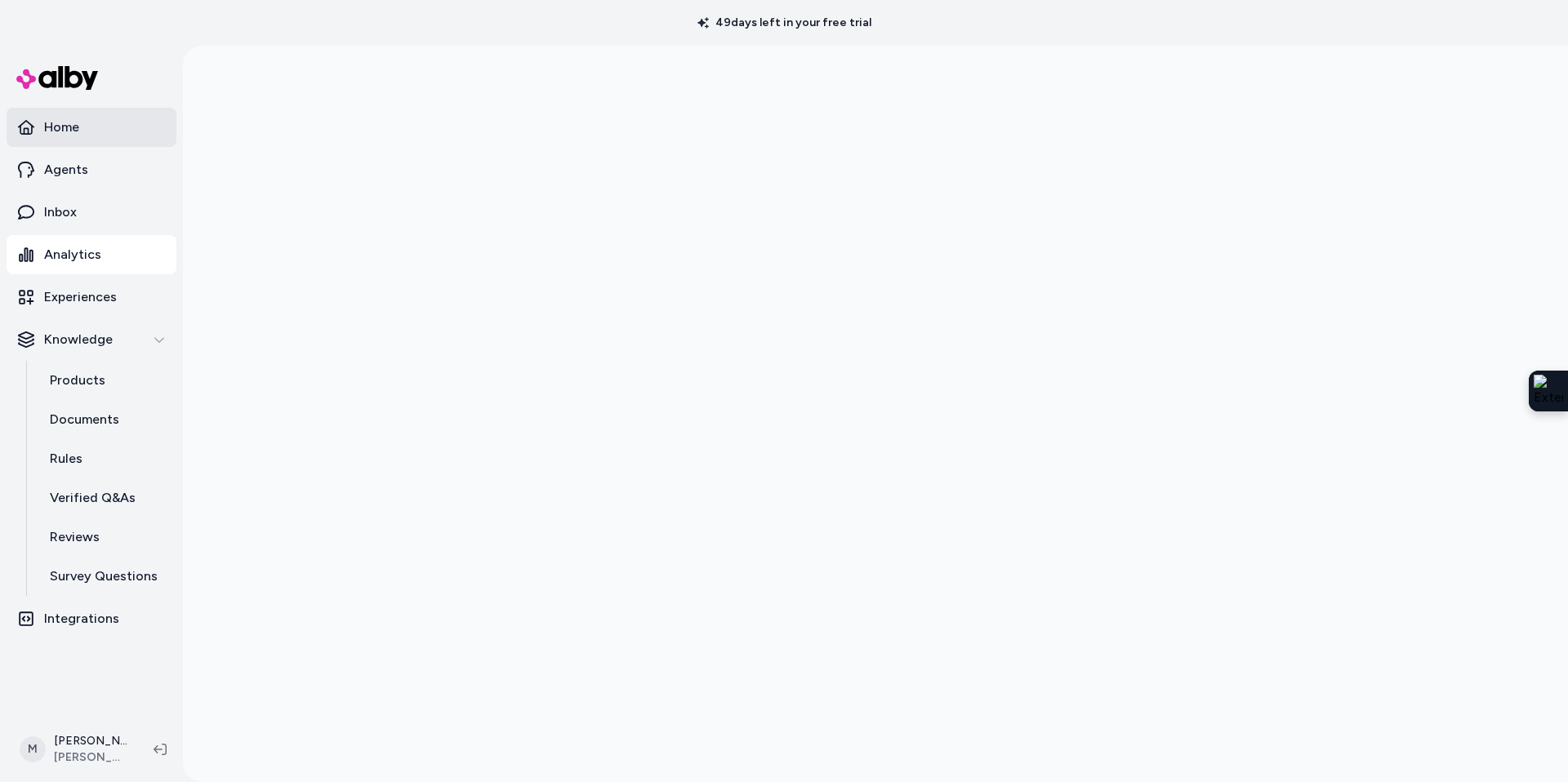
click at [59, 145] on link "Home" at bounding box center [92, 126] width 170 height 39
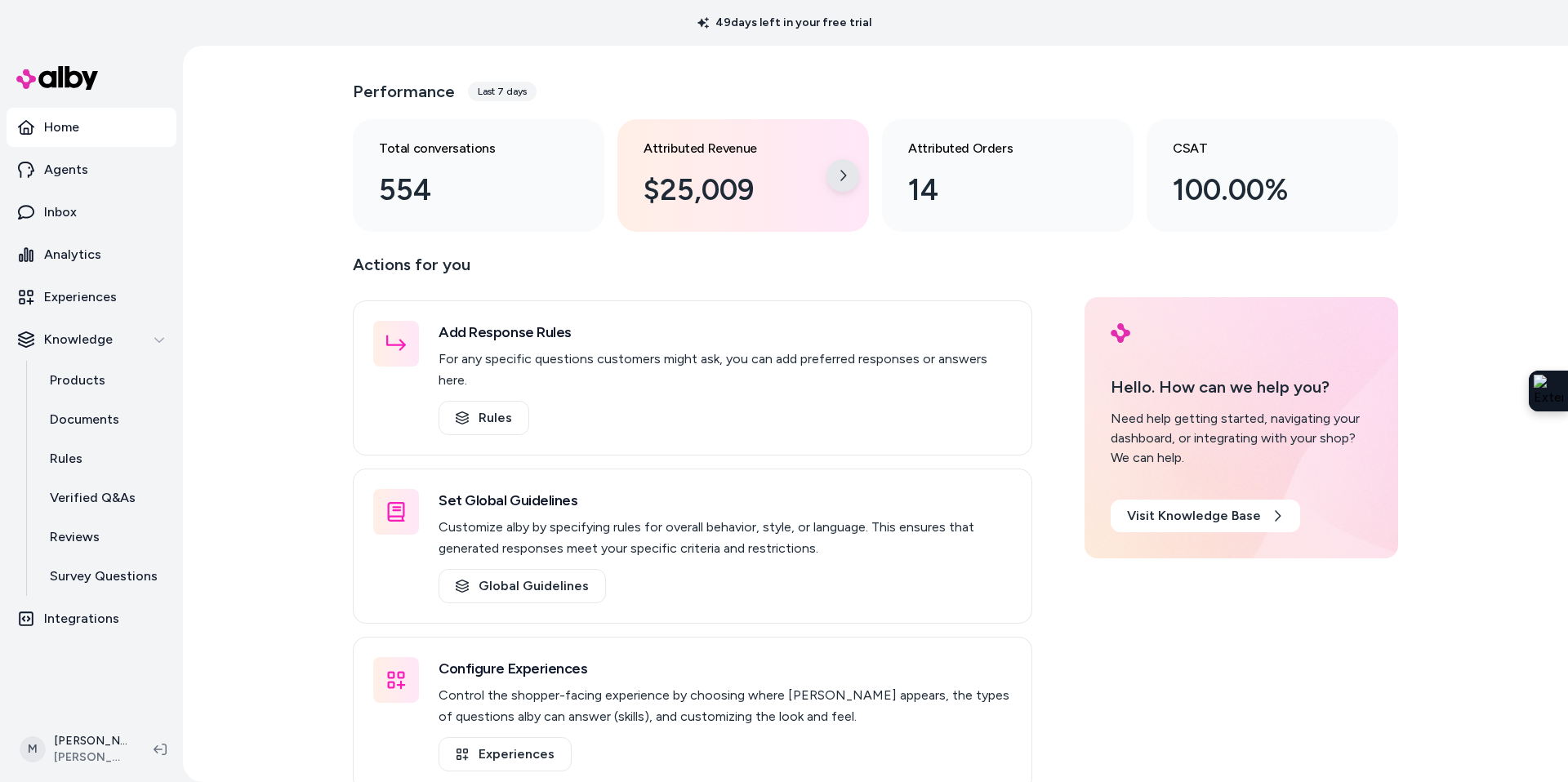
click at [847, 174] on div at bounding box center [843, 175] width 33 height 33
